Goal: Task Accomplishment & Management: Manage account settings

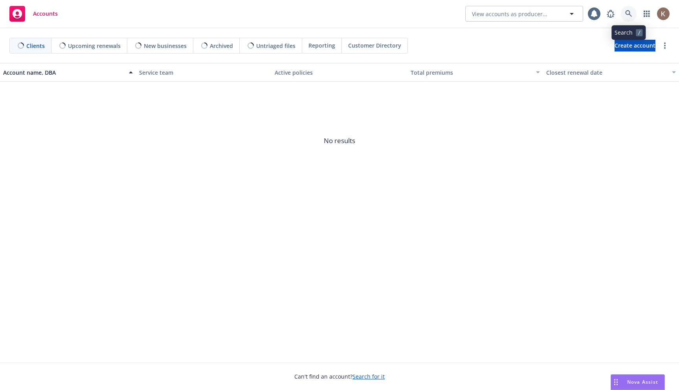
click at [626, 14] on icon at bounding box center [628, 13] width 7 height 7
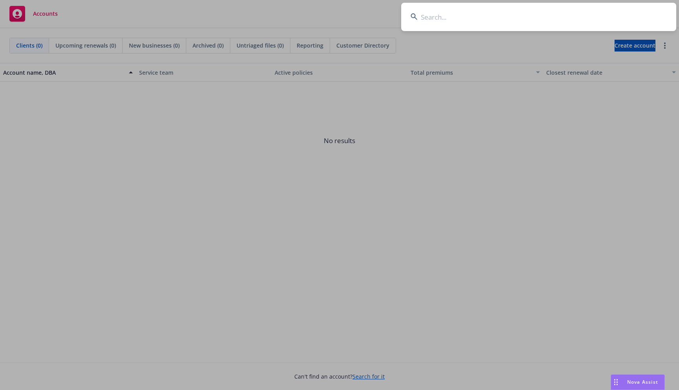
type input "Donald Keith Hewett"
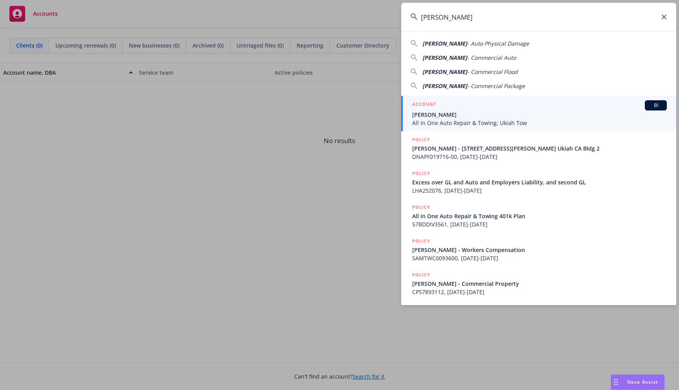
click at [478, 108] on div "ACCOUNT BI" at bounding box center [539, 105] width 255 height 10
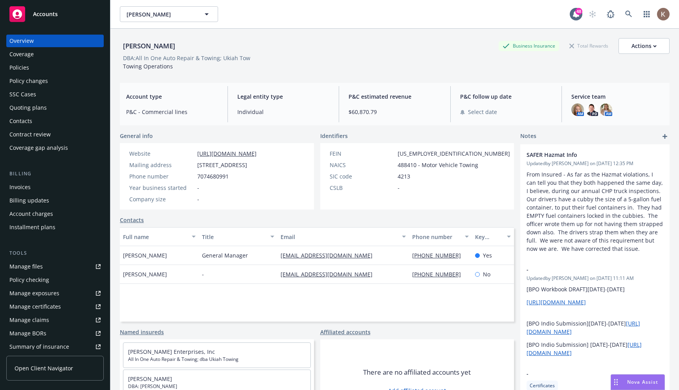
scroll to position [136, 0]
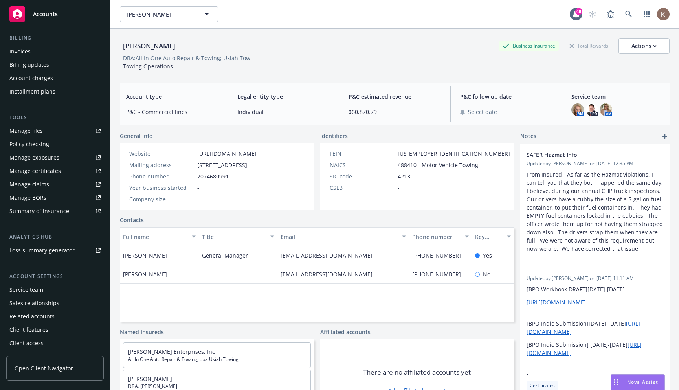
click at [42, 329] on div "Client features" at bounding box center [28, 330] width 39 height 13
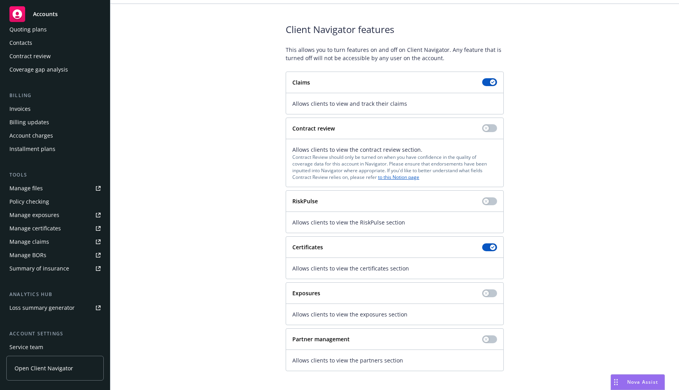
scroll to position [81, 0]
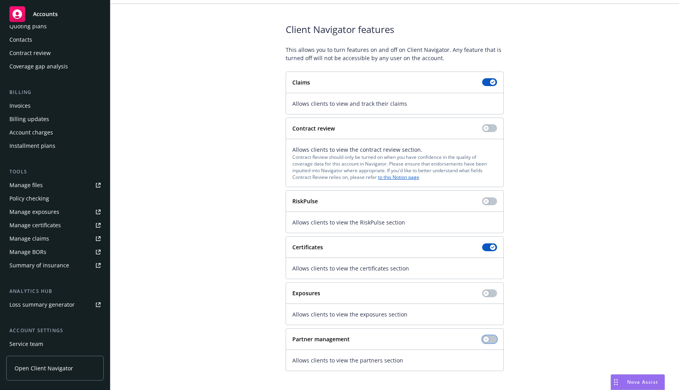
click at [490, 336] on button "button" at bounding box center [489, 339] width 15 height 8
click at [65, 364] on span "Open Client Navigator" at bounding box center [44, 368] width 59 height 8
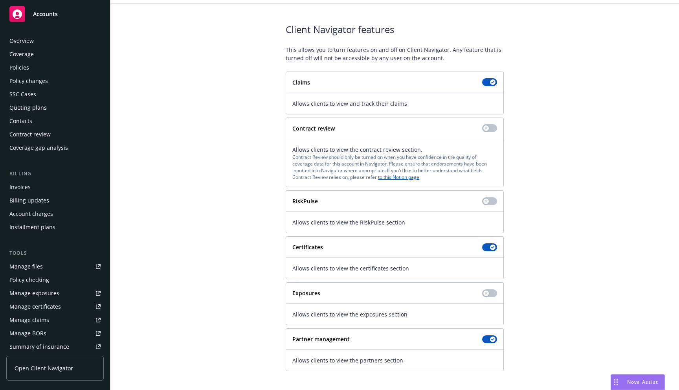
click at [42, 124] on div "Contacts" at bounding box center [54, 121] width 91 height 13
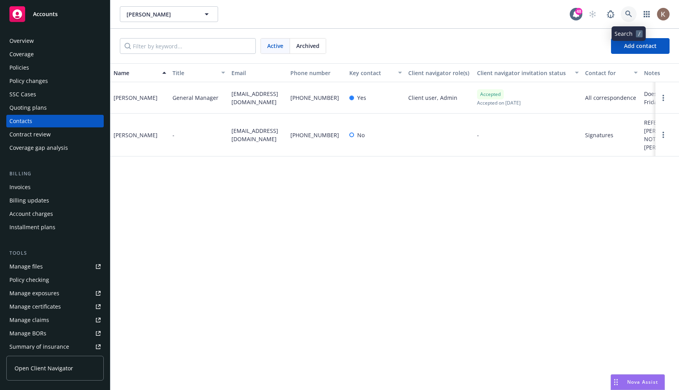
click at [625, 17] on icon at bounding box center [628, 14] width 7 height 7
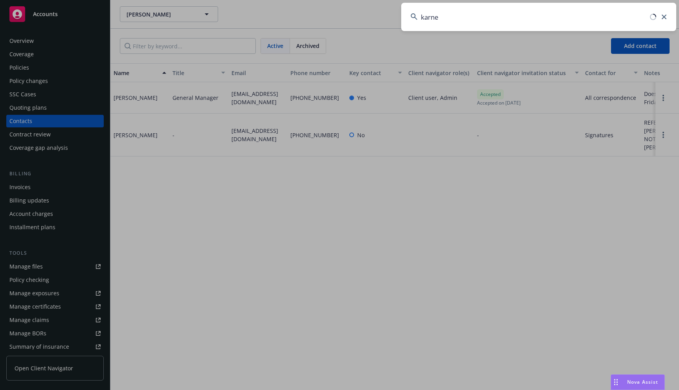
type input "karney"
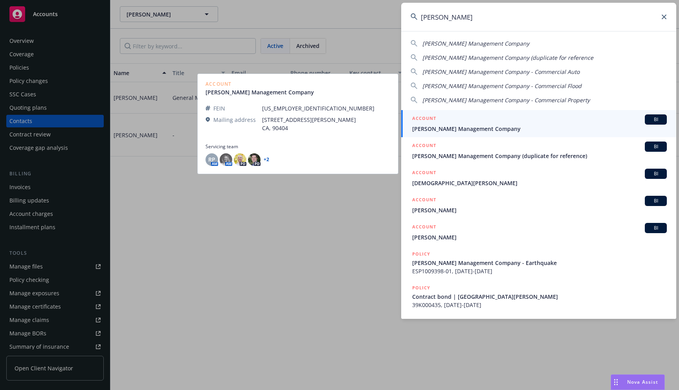
click at [478, 123] on div "ACCOUNT BI" at bounding box center [539, 119] width 255 height 10
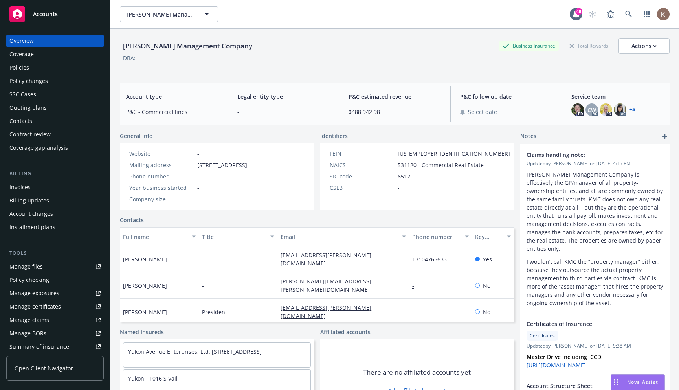
click at [37, 119] on div "Contacts" at bounding box center [54, 121] width 91 height 13
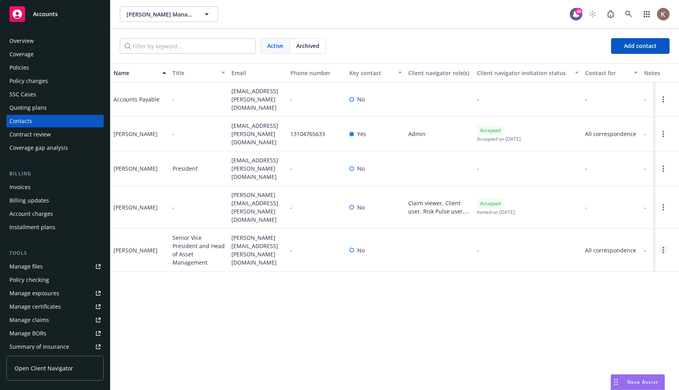
click at [664, 247] on icon "Open options" at bounding box center [664, 250] width 2 height 6
click at [469, 350] on div "Name Title Email Phone number Key contact Client navigator role(s) Client navig…" at bounding box center [394, 226] width 569 height 327
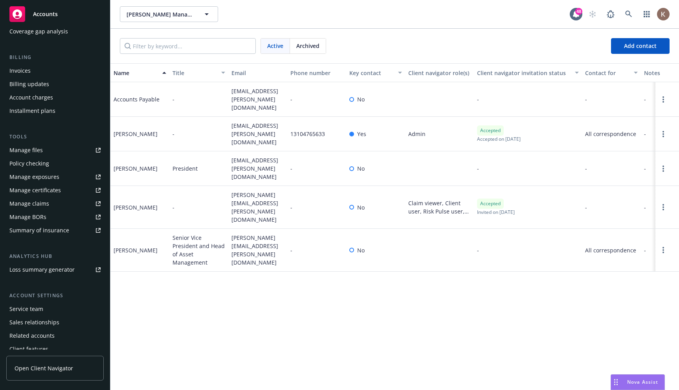
scroll to position [136, 0]
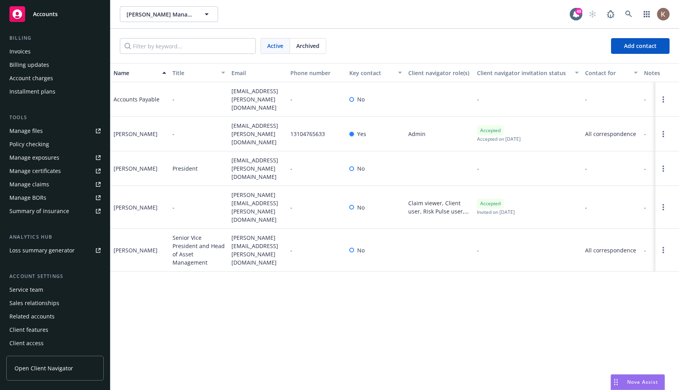
click at [53, 331] on div "Client features" at bounding box center [54, 330] width 91 height 13
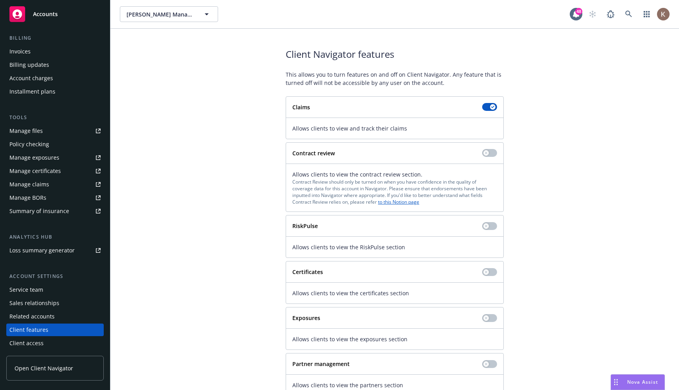
scroll to position [25, 0]
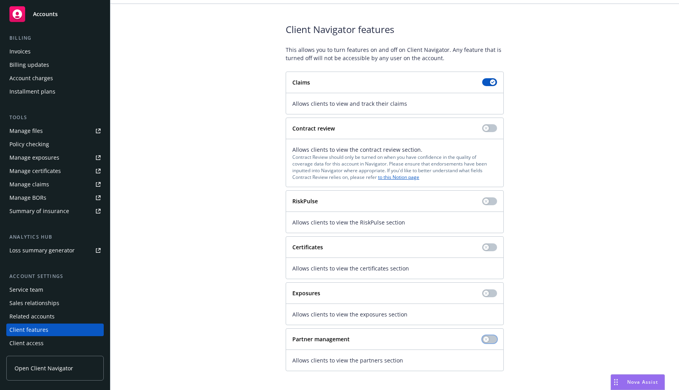
click at [493, 339] on button "button" at bounding box center [489, 339] width 15 height 8
click at [588, 52] on div "Client Navigator features This allows you to turn features on and off on Client…" at bounding box center [395, 197] width 550 height 348
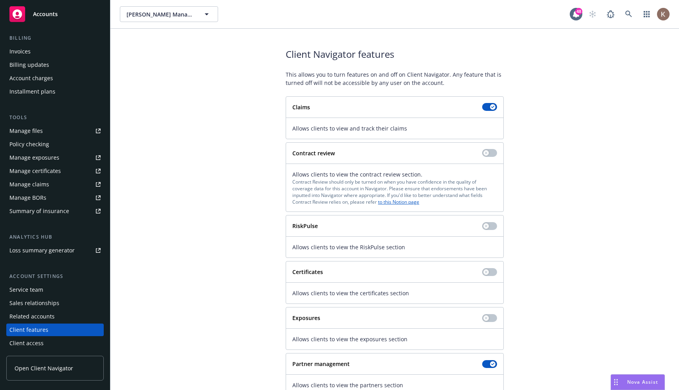
click at [20, 364] on span "Open Client Navigator" at bounding box center [44, 368] width 59 height 8
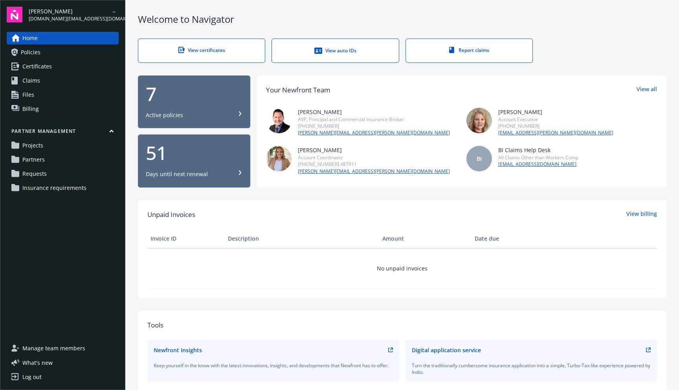
click at [58, 143] on link "Projects" at bounding box center [63, 145] width 112 height 13
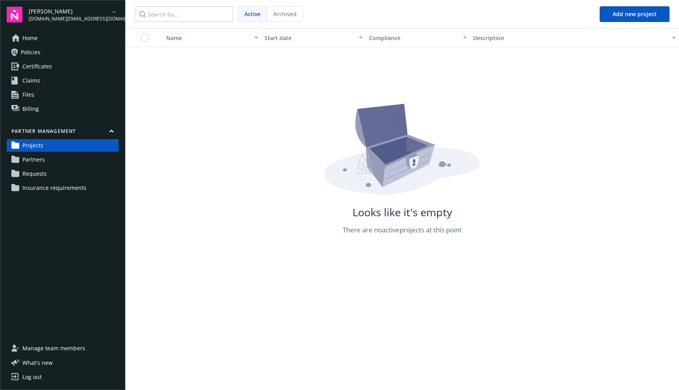
click at [53, 165] on link "Partners" at bounding box center [63, 159] width 112 height 13
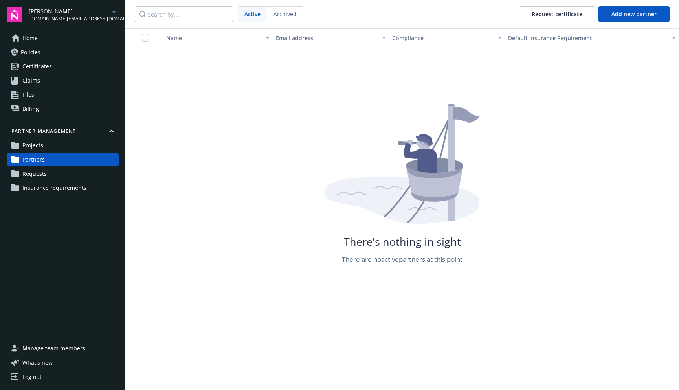
click at [52, 171] on link "Requests" at bounding box center [63, 173] width 112 height 13
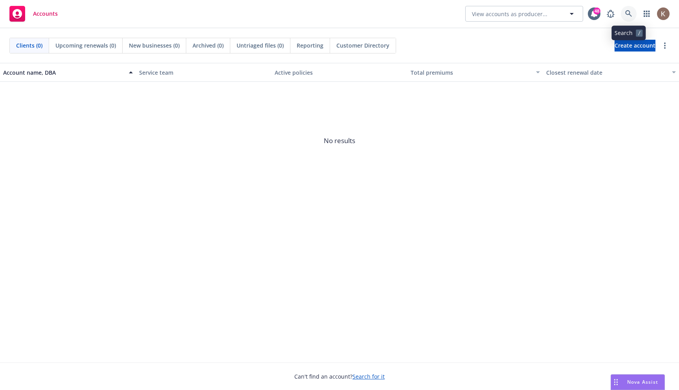
click at [628, 11] on icon at bounding box center [628, 13] width 7 height 7
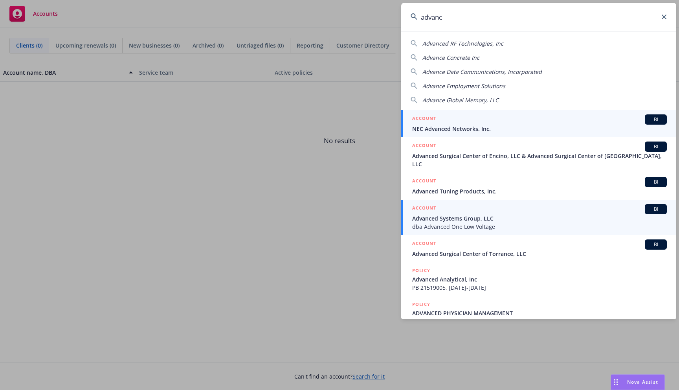
type input "advanc"
click at [577, 214] on span "Advanced Systems Group, LLC" at bounding box center [539, 218] width 255 height 8
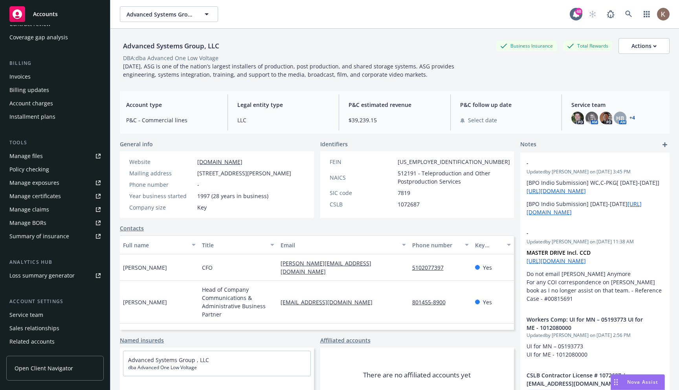
scroll to position [136, 0]
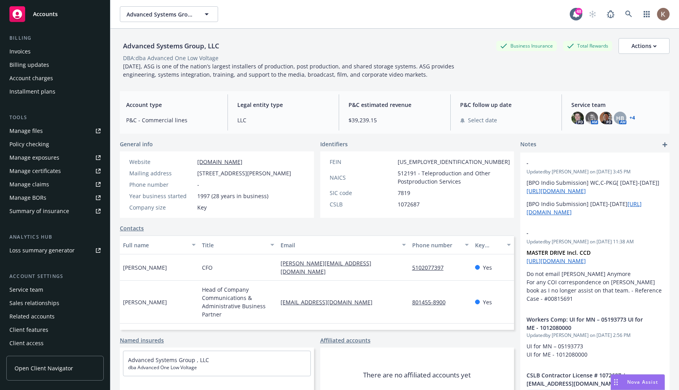
click at [50, 329] on div "Client features" at bounding box center [54, 330] width 91 height 13
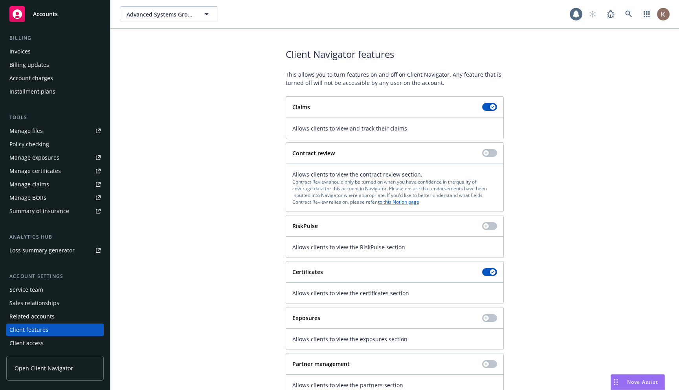
scroll to position [25, 0]
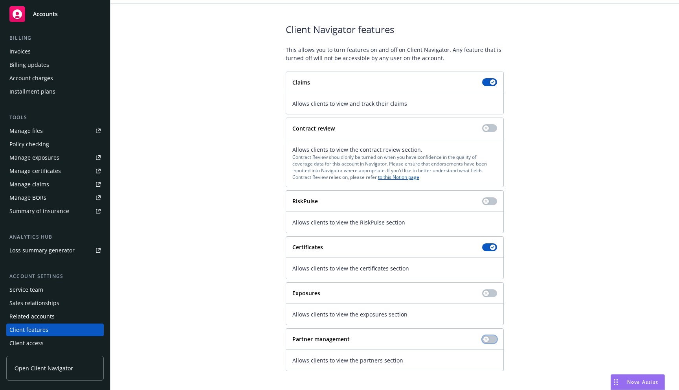
click at [489, 339] on button "button" at bounding box center [489, 339] width 15 height 8
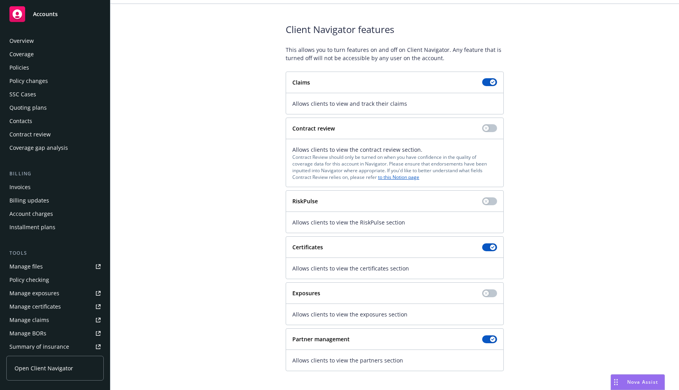
click at [44, 123] on div "Contacts" at bounding box center [54, 121] width 91 height 13
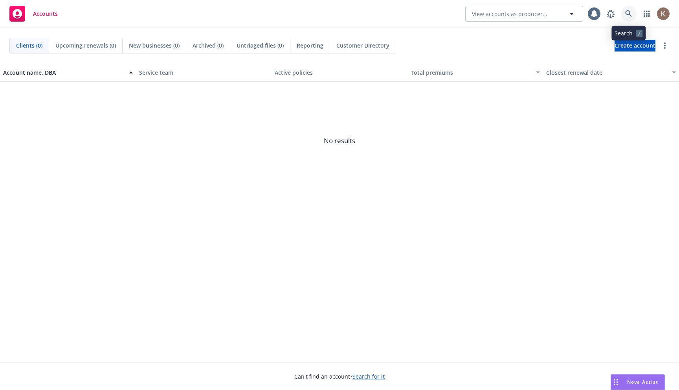
click at [631, 18] on link at bounding box center [629, 14] width 16 height 16
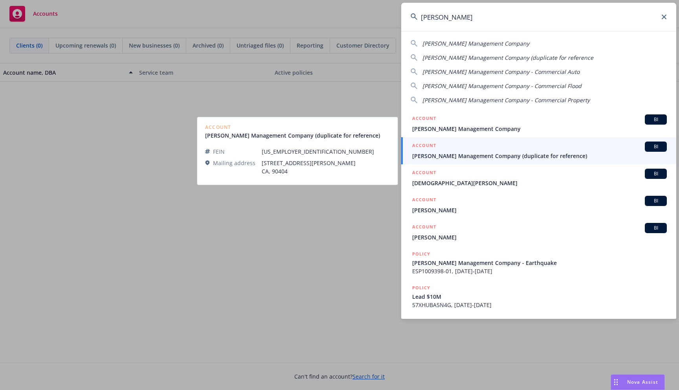
type input "karney"
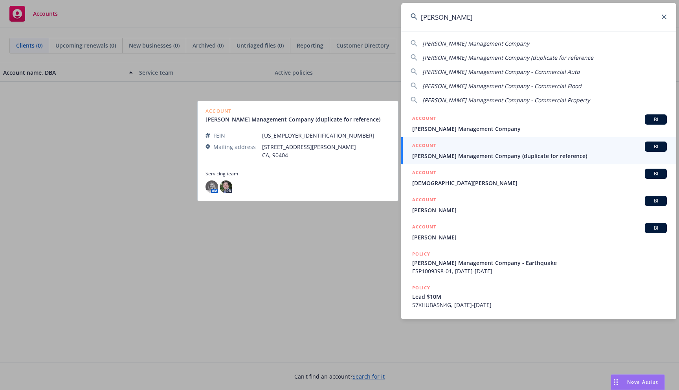
click at [564, 138] on link "ACCOUNT BI Karney Management Company (duplicate for reference)" at bounding box center [538, 150] width 275 height 27
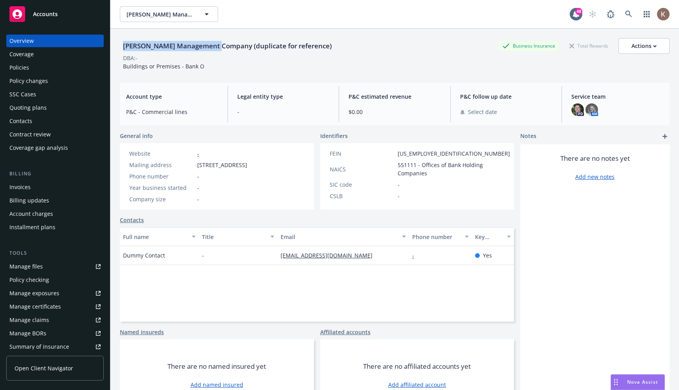
copy div "Karney Management Company"
drag, startPoint x: 222, startPoint y: 48, endPoint x: 125, endPoint y: 47, distance: 97.9
click at [125, 47] on div "Karney Management Company (duplicate for reference)" at bounding box center [227, 46] width 215 height 10
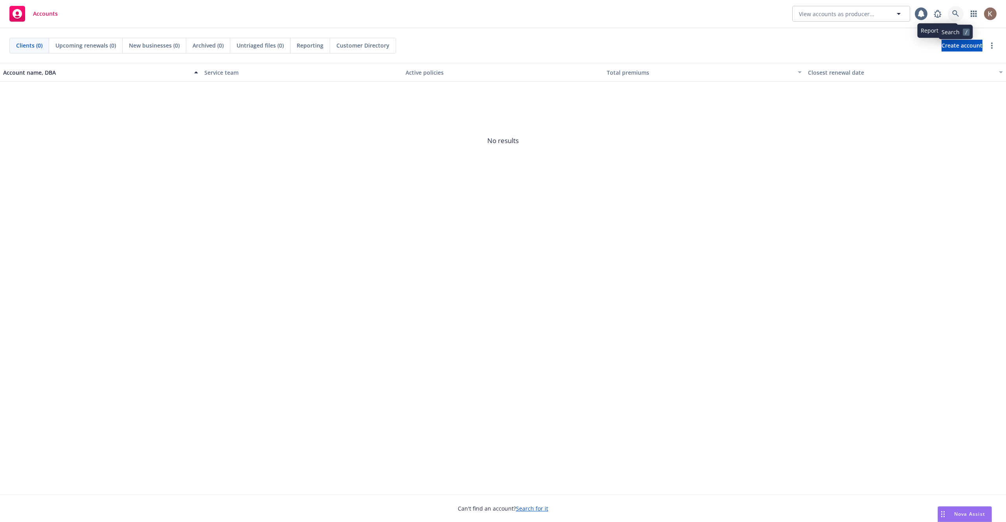
click at [953, 13] on icon at bounding box center [955, 13] width 7 height 7
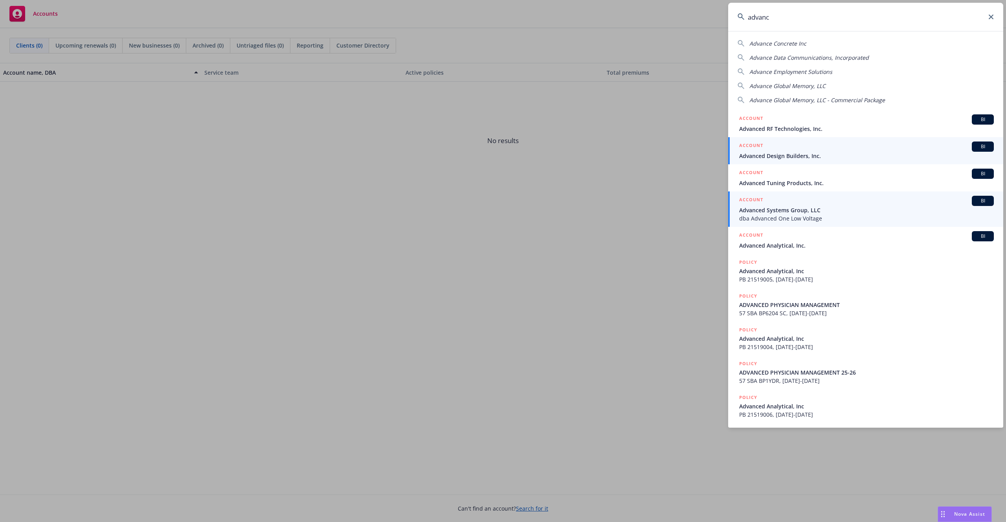
type input "advanc"
click at [820, 220] on span "dba Advanced One Low Voltage" at bounding box center [866, 218] width 255 height 8
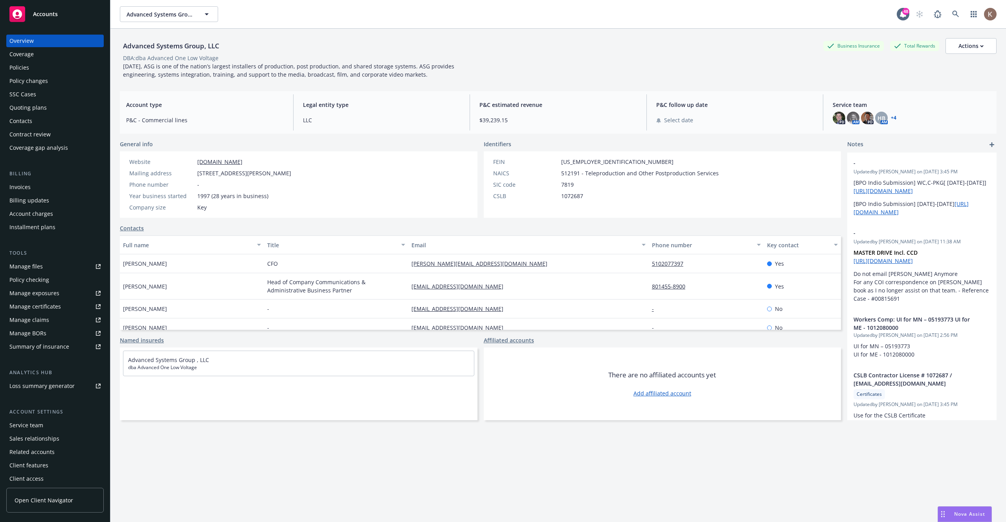
scroll to position [4, 0]
click at [41, 464] on div "Client features" at bounding box center [28, 462] width 39 height 13
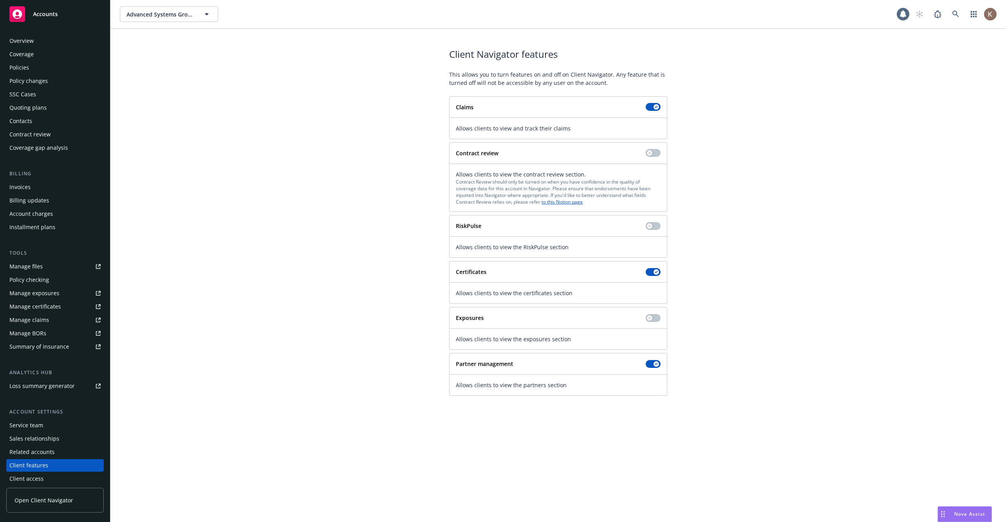
scroll to position [4, 0]
click at [55, 114] on div "Contacts" at bounding box center [54, 117] width 91 height 13
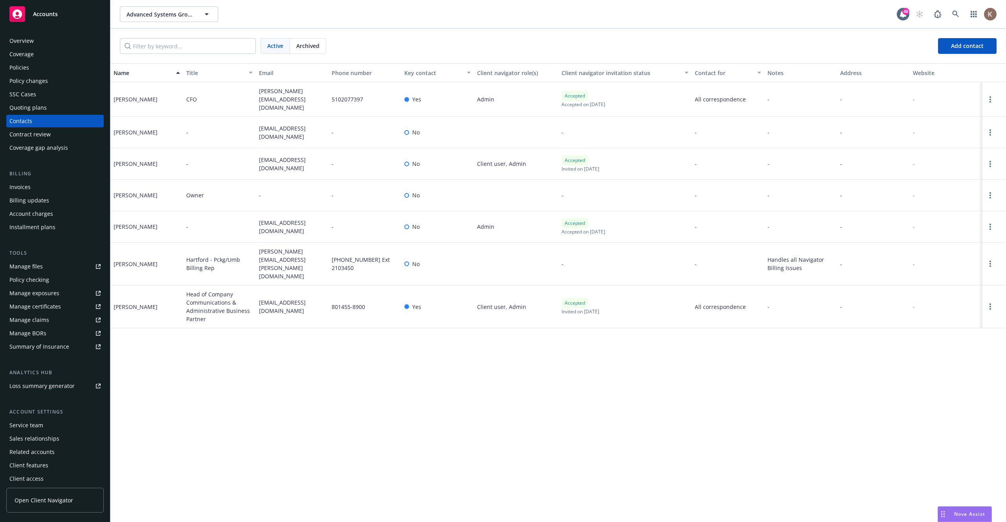
click at [371, 46] on div "Active Archived Add contact" at bounding box center [558, 46] width 877 height 16
click at [466, 55] on div "Active Archived Add contact" at bounding box center [558, 46] width 896 height 35
click at [57, 501] on span "Open Client Navigator" at bounding box center [44, 500] width 59 height 8
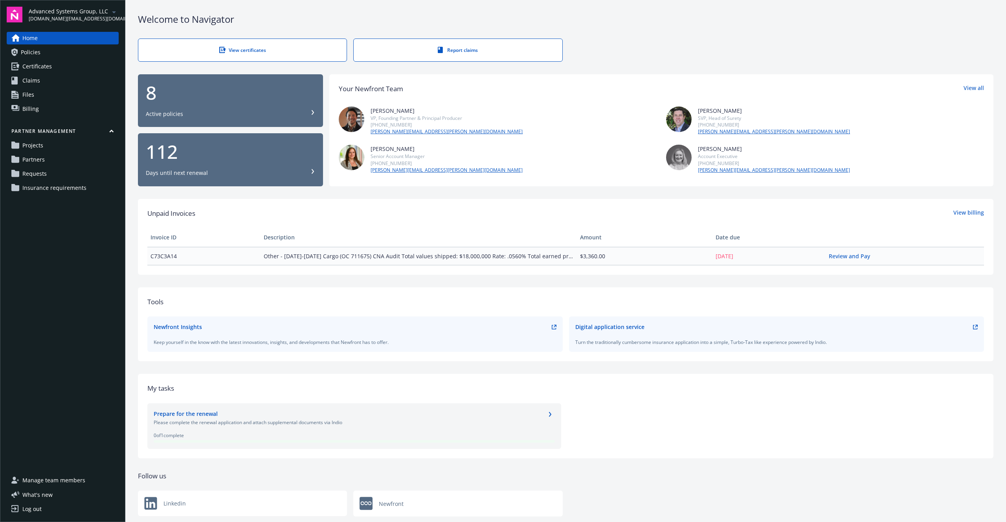
click at [34, 188] on span "Insurance requirements" at bounding box center [54, 188] width 64 height 13
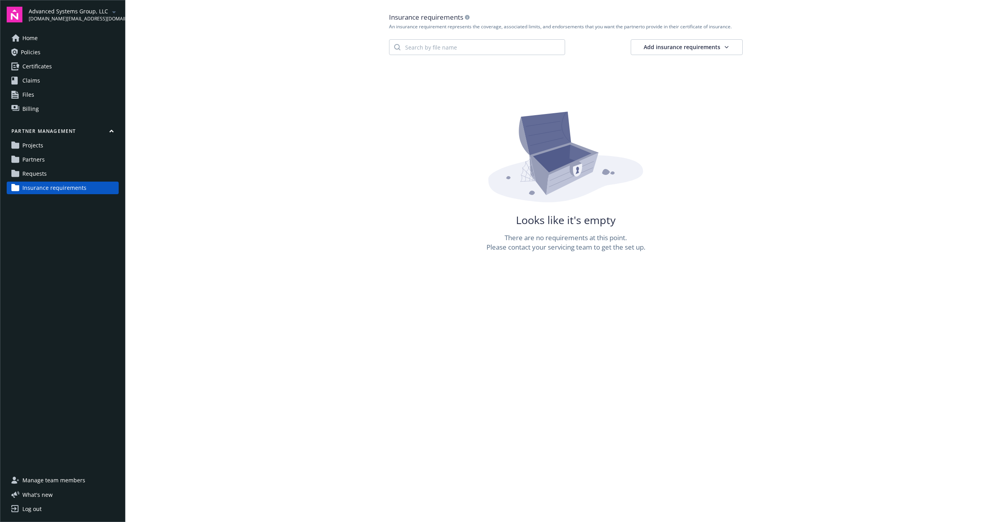
click at [39, 175] on span "Requests" at bounding box center [34, 173] width 24 height 13
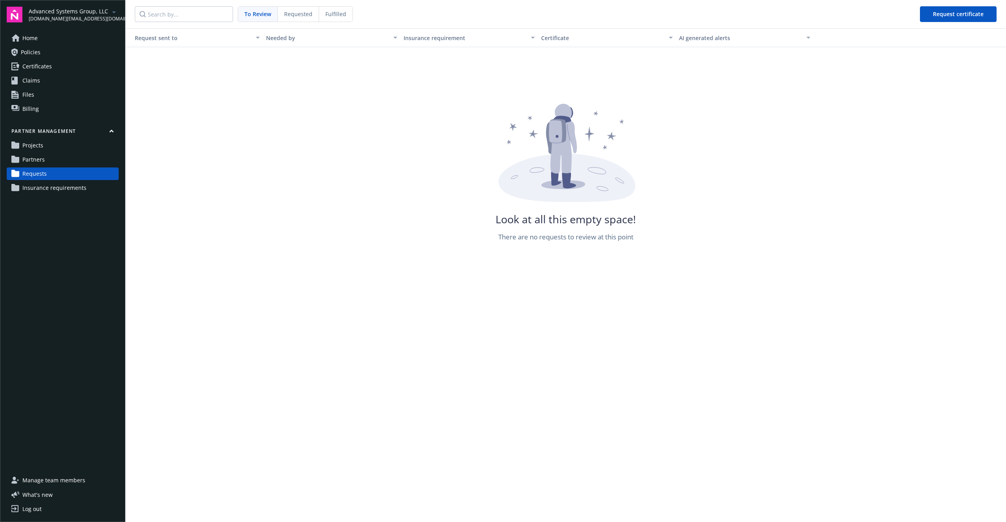
click at [50, 159] on link "Partners" at bounding box center [63, 159] width 112 height 13
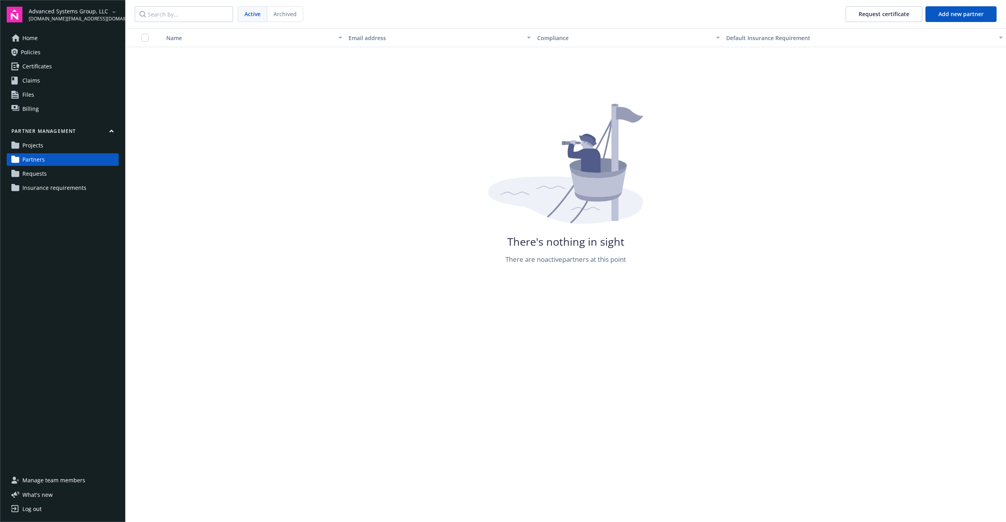
click at [48, 146] on link "Projects" at bounding box center [63, 145] width 112 height 13
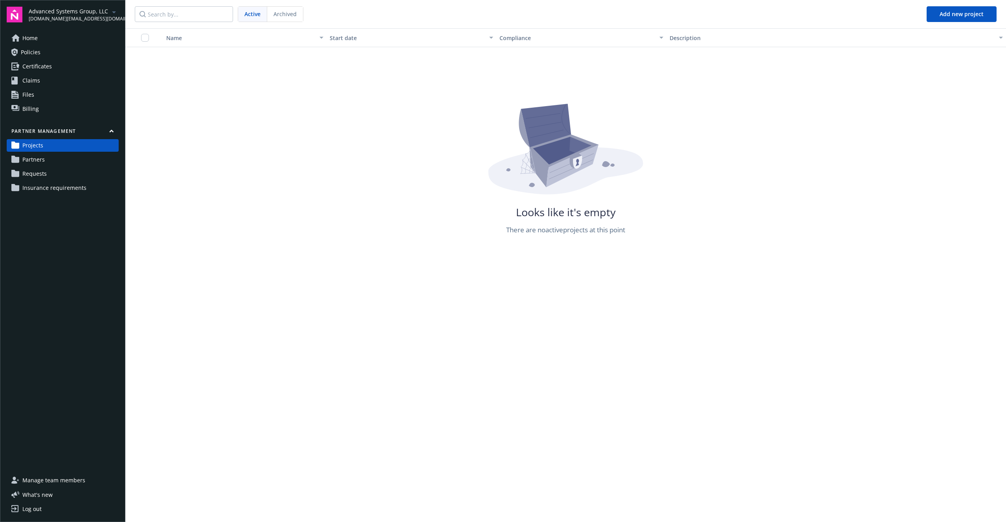
click at [44, 186] on span "Insurance requirements" at bounding box center [54, 188] width 64 height 13
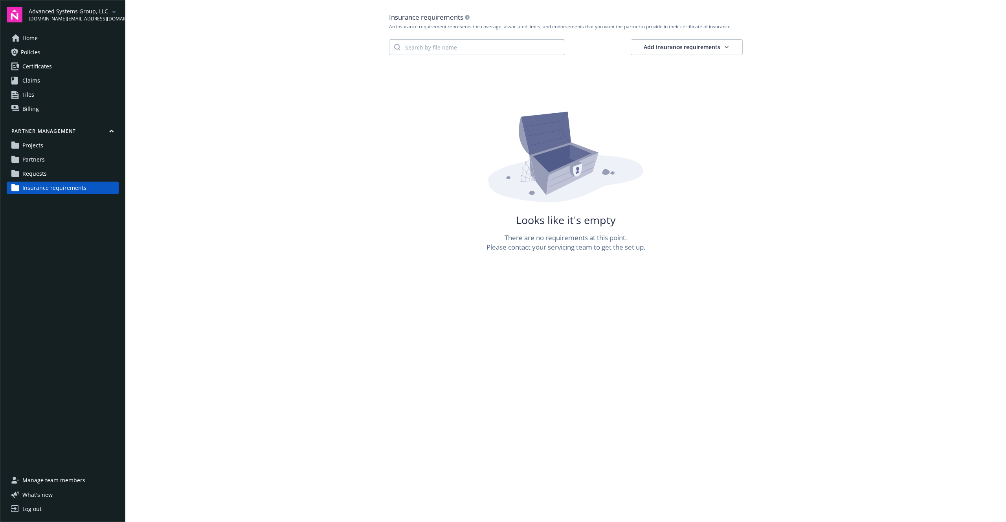
click at [721, 47] on html "Advanced Systems Group, LLC [DOMAIN_NAME][EMAIL_ADDRESS][DOMAIN_NAME] Home Poli…" at bounding box center [503, 261] width 1006 height 522
click at [812, 62] on html "Advanced Systems Group, LLC [DOMAIN_NAME][EMAIL_ADDRESS][DOMAIN_NAME] Home Poli…" at bounding box center [503, 261] width 1006 height 522
click at [669, 43] on html "Advanced Systems Group, LLC [DOMAIN_NAME][EMAIL_ADDRESS][DOMAIN_NAME] Home Poli…" at bounding box center [503, 261] width 1006 height 522
click at [712, 63] on div "Create manually" at bounding box center [710, 64] width 61 height 11
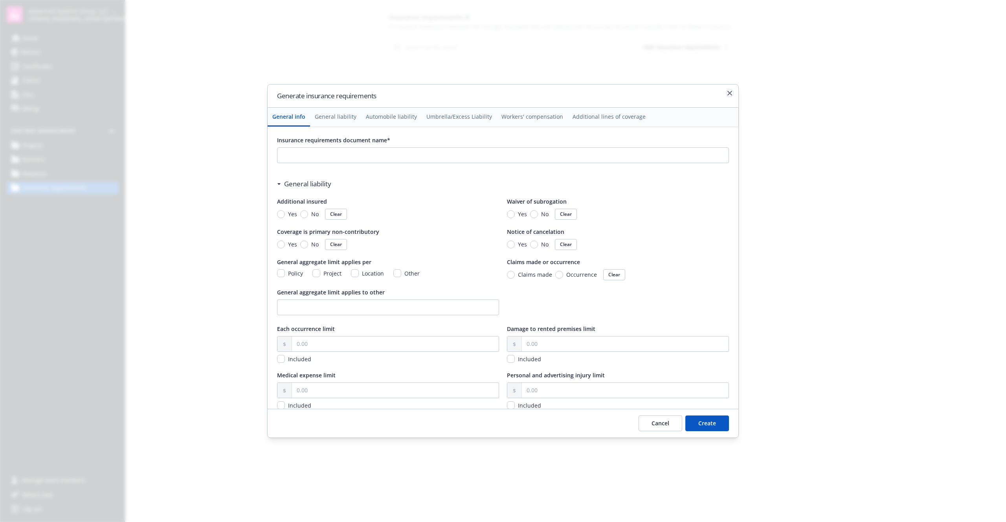
click at [728, 93] on icon "button" at bounding box center [730, 93] width 5 height 5
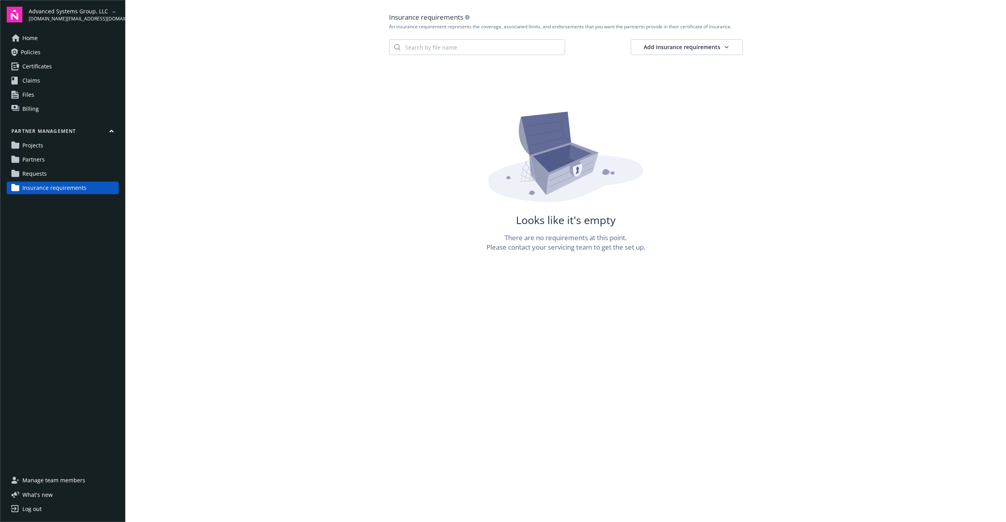
click at [358, 393] on main "Insurance requirements An insurance requirement represents the coverage, associ…" at bounding box center [565, 261] width 881 height 522
click at [47, 482] on span "Manage team members" at bounding box center [53, 480] width 63 height 13
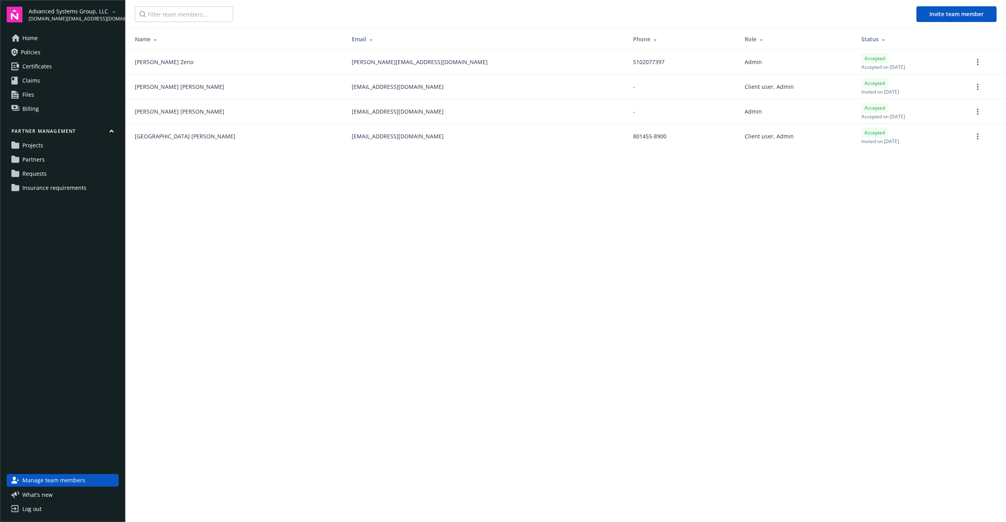
click at [240, 204] on main "Invite team member Name Email Phone Role Status [PERSON_NAME] [PERSON_NAME][EMA…" at bounding box center [565, 261] width 881 height 522
click at [40, 171] on span "Requests" at bounding box center [34, 173] width 24 height 13
